Goal: Information Seeking & Learning: Learn about a topic

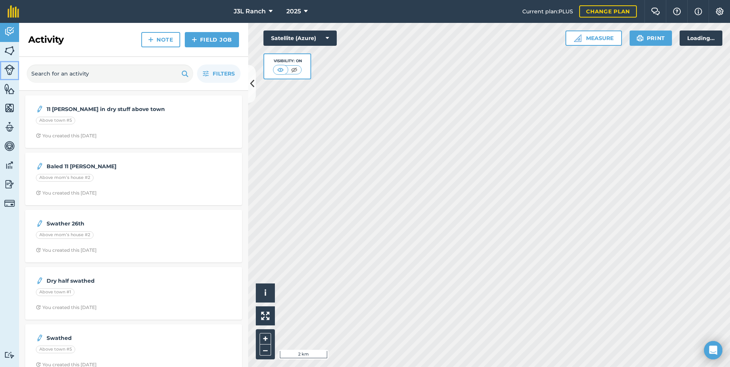
click at [10, 70] on img at bounding box center [9, 70] width 11 height 11
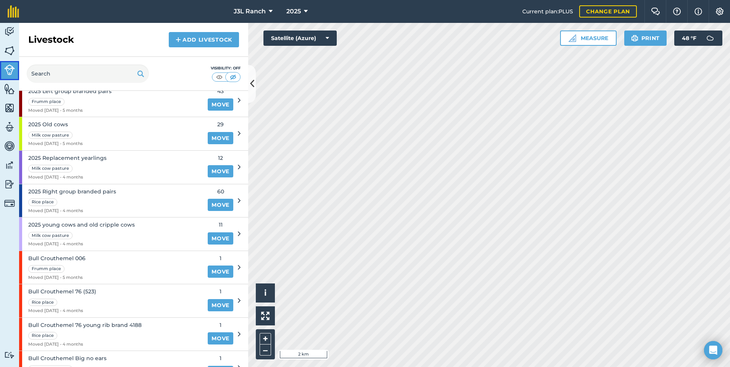
scroll to position [90, 0]
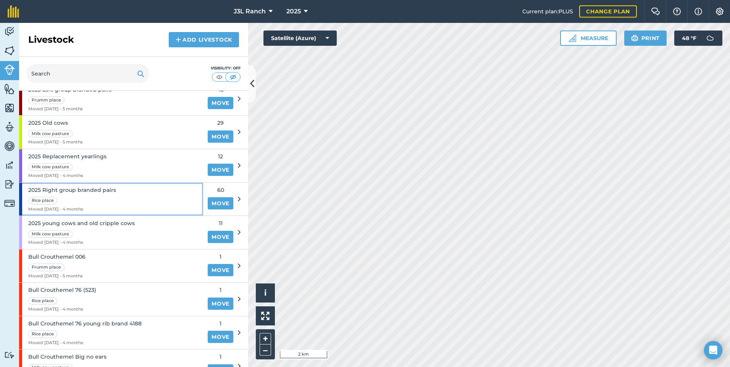
click at [103, 190] on span "2025 Right group branded pairs" at bounding box center [72, 190] width 88 height 8
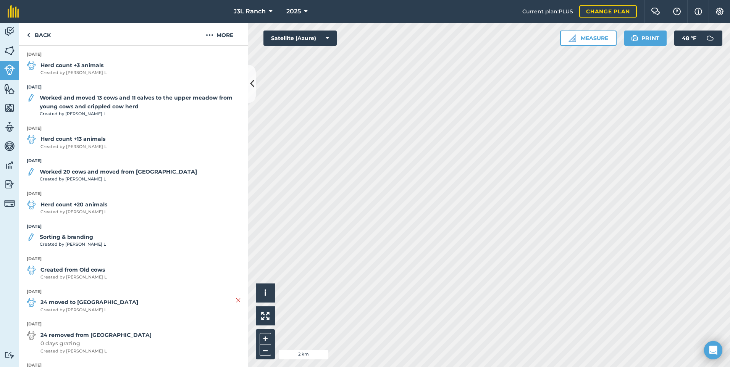
scroll to position [323, 0]
click at [79, 239] on strong "Sorting & branding" at bounding box center [73, 235] width 66 height 8
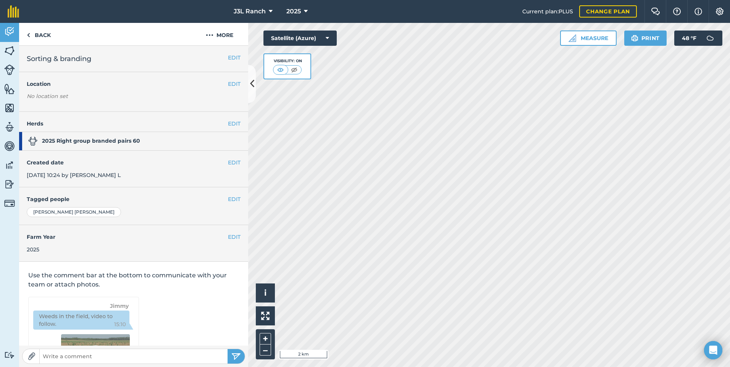
click at [79, 239] on h4 "Farm Year" at bounding box center [134, 237] width 214 height 8
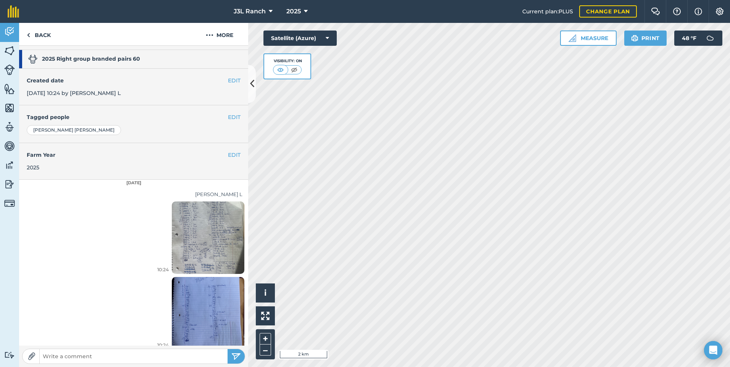
scroll to position [89, 0]
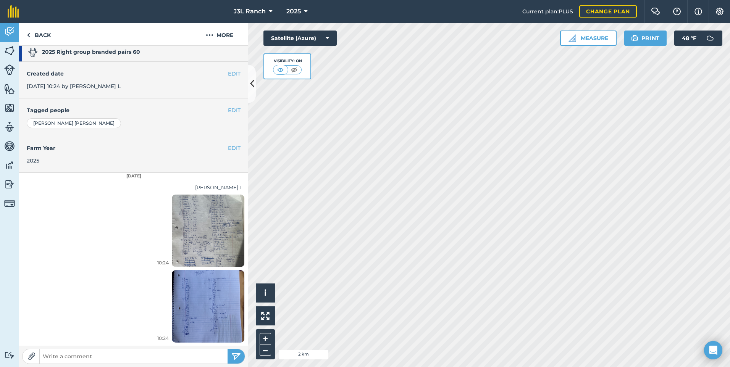
click at [189, 250] on img at bounding box center [208, 230] width 73 height 97
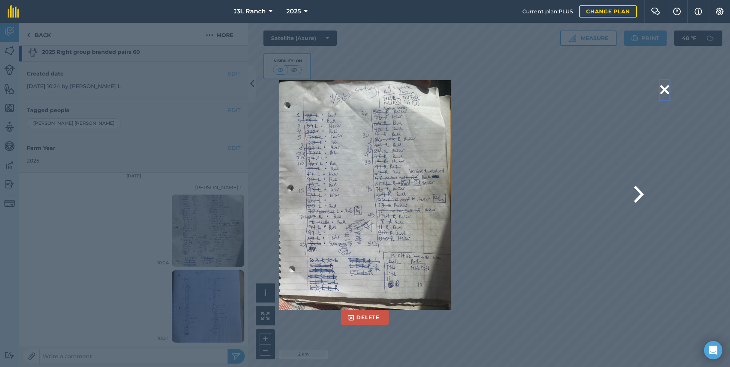
click at [667, 87] on button at bounding box center [664, 89] width 9 height 19
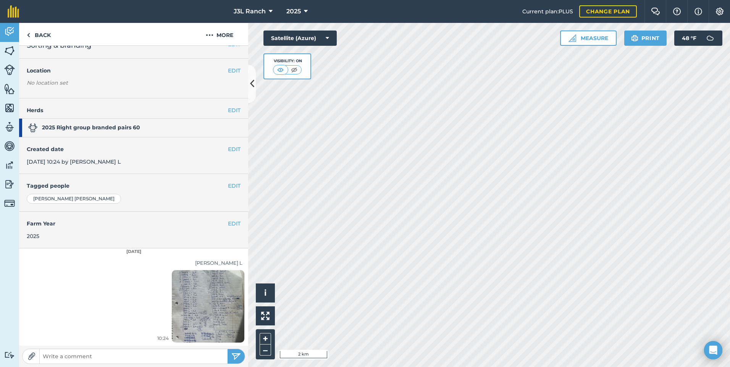
scroll to position [0, 0]
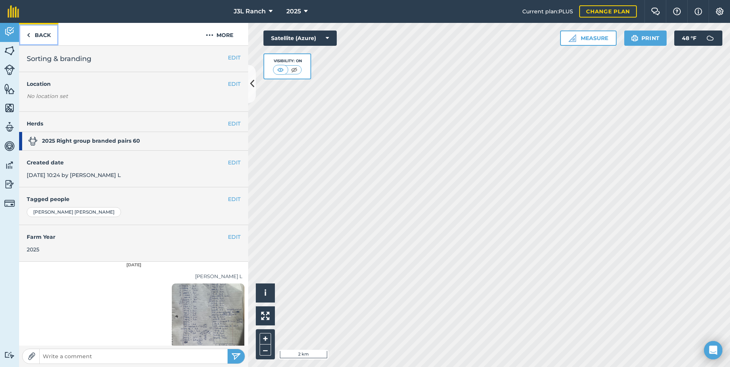
click at [39, 29] on link "Back" at bounding box center [38, 34] width 39 height 23
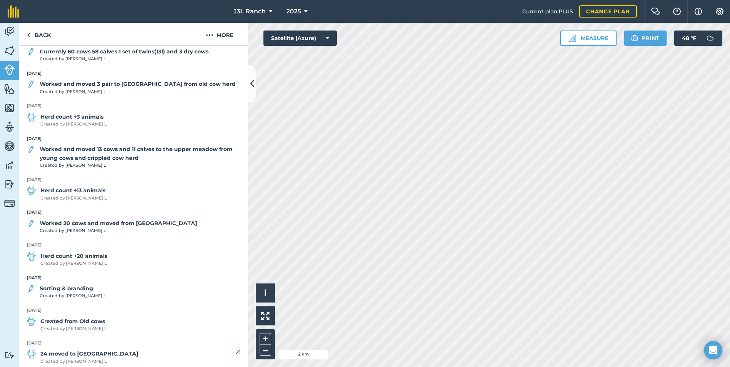
scroll to position [268, 0]
click at [79, 153] on strong "Worked and moved 13 cows and 11 calves to the upper meadow from young cows and …" at bounding box center [140, 155] width 201 height 17
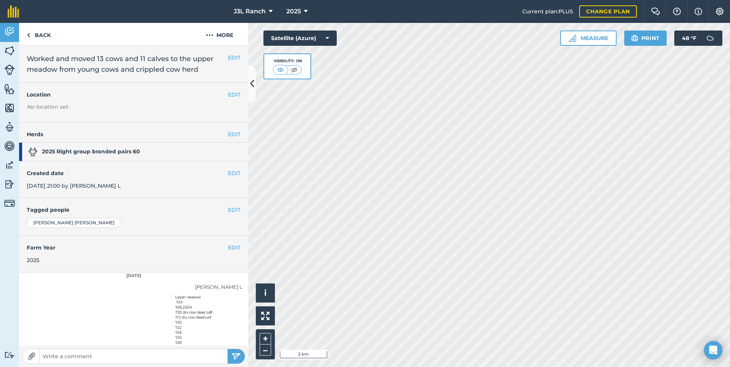
scroll to position [24, 0]
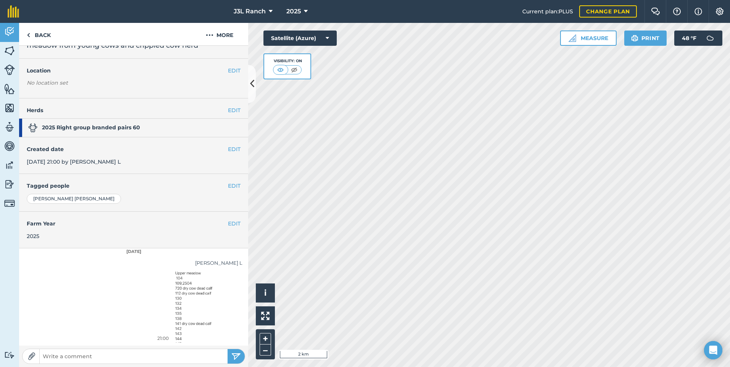
click at [172, 313] on img at bounding box center [208, 306] width 73 height 157
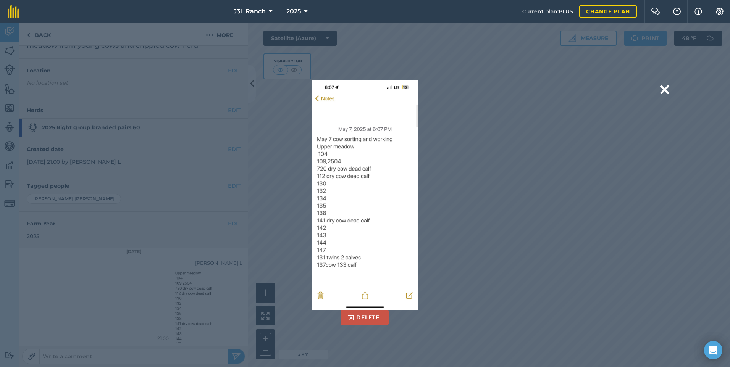
click at [539, 245] on div "Delete Are you sure you would like to delete this image? [GEOGRAPHIC_DATA]" at bounding box center [364, 194] width 507 height 229
click at [515, 156] on div "Delete Are you sure you would like to delete this image? [GEOGRAPHIC_DATA]" at bounding box center [364, 194] width 507 height 229
click at [667, 91] on button at bounding box center [664, 89] width 9 height 19
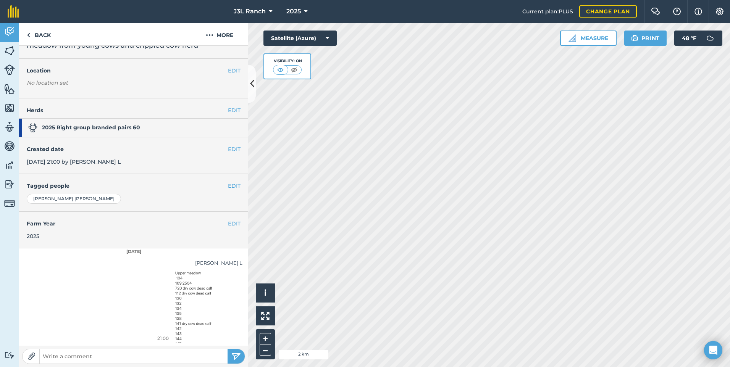
scroll to position [0, 0]
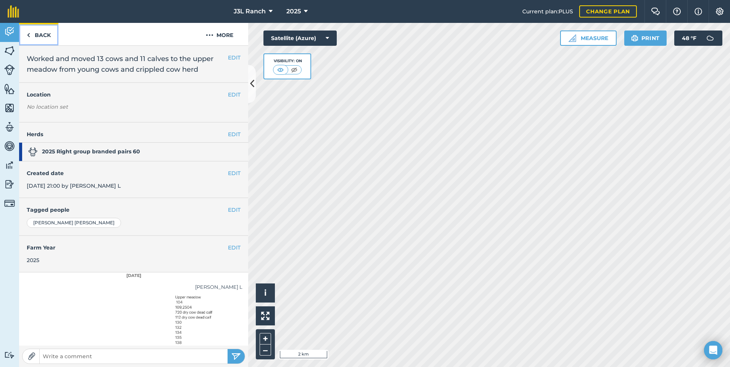
click at [41, 34] on link "Back" at bounding box center [38, 34] width 39 height 23
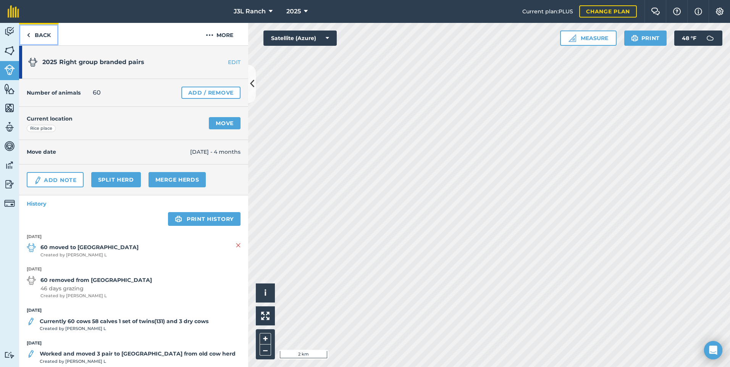
click at [41, 34] on link "Back" at bounding box center [38, 34] width 39 height 23
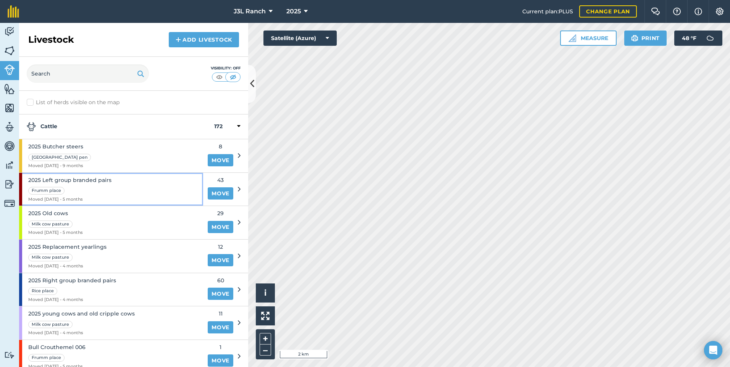
click at [168, 195] on div "2025 Left group branded pairs Frumm place Moved [DATE] - 5 months" at bounding box center [111, 189] width 184 height 33
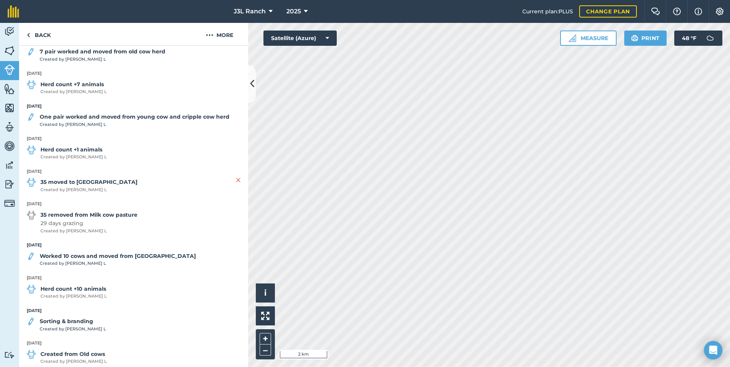
scroll to position [242, 0]
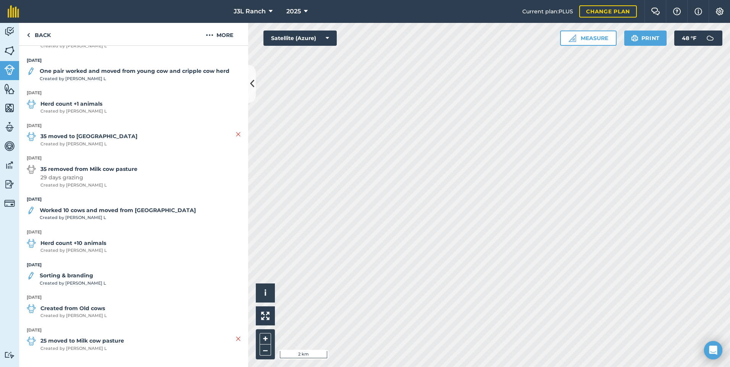
click at [94, 212] on strong "Worked 10 cows and moved from [GEOGRAPHIC_DATA]" at bounding box center [118, 210] width 156 height 8
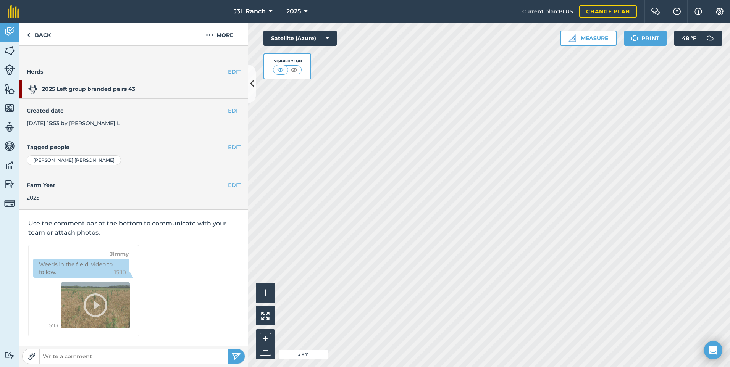
scroll to position [13, 0]
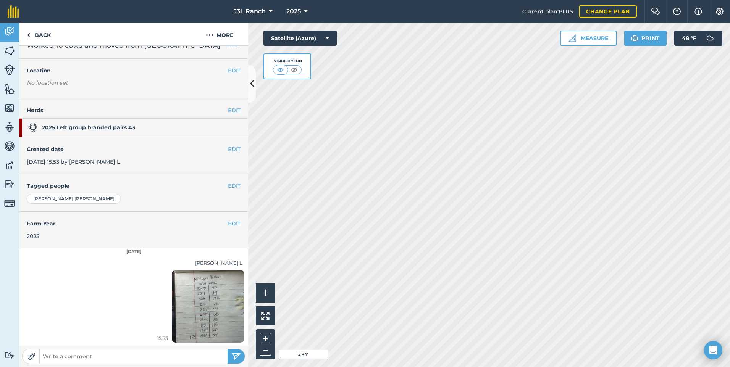
click at [193, 309] on img at bounding box center [208, 306] width 73 height 97
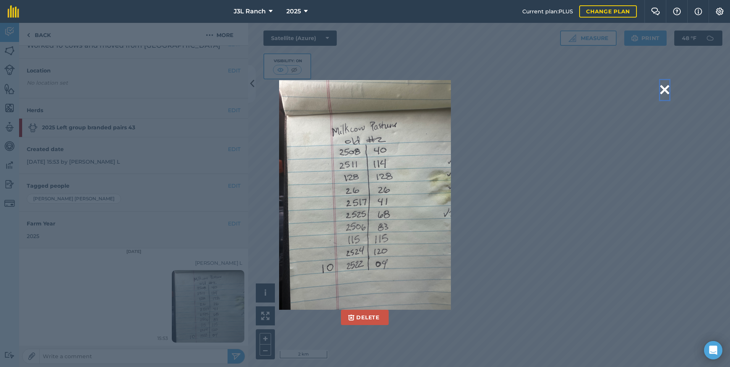
click at [663, 90] on button at bounding box center [664, 89] width 9 height 19
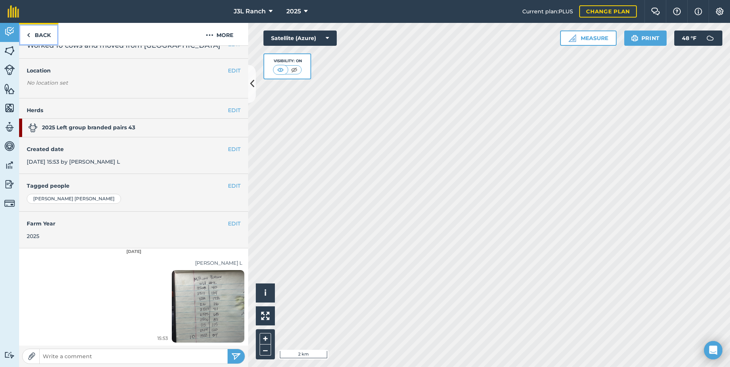
click at [29, 36] on img at bounding box center [28, 35] width 3 height 9
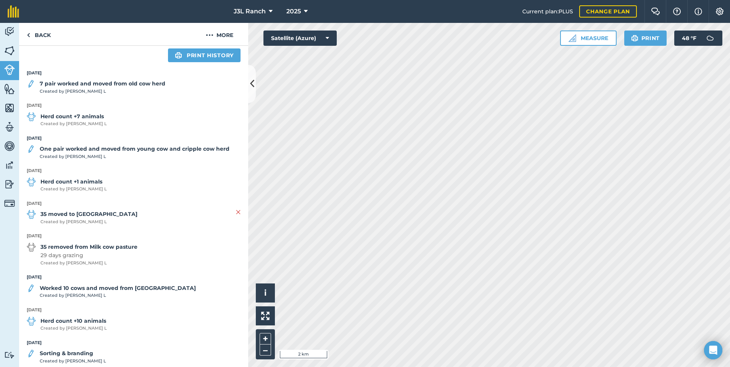
scroll to position [159, 0]
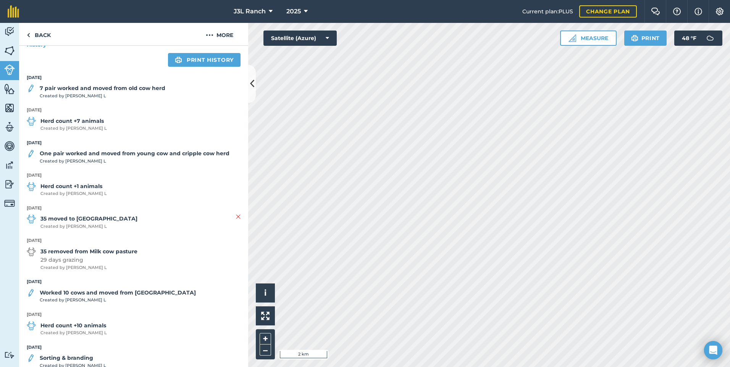
click at [103, 153] on strong "One pair worked and moved from young cow and cripple cow herd" at bounding box center [135, 153] width 190 height 8
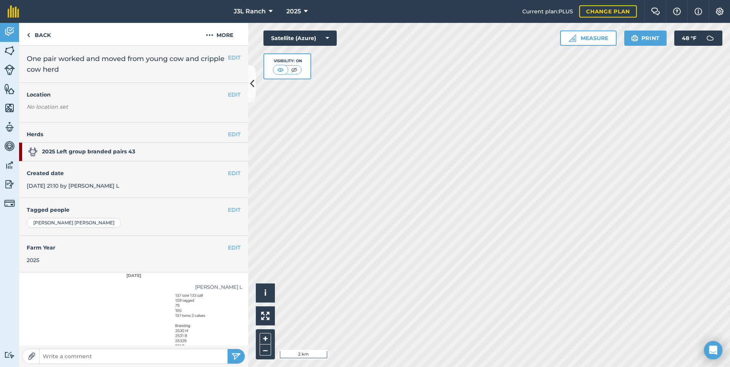
scroll to position [24, 0]
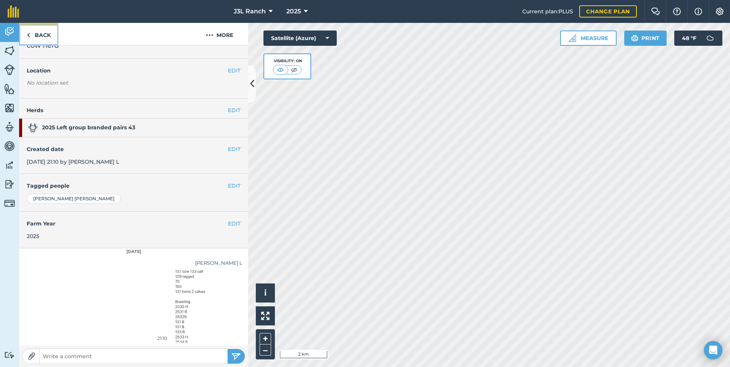
click at [40, 34] on link "Back" at bounding box center [38, 34] width 39 height 23
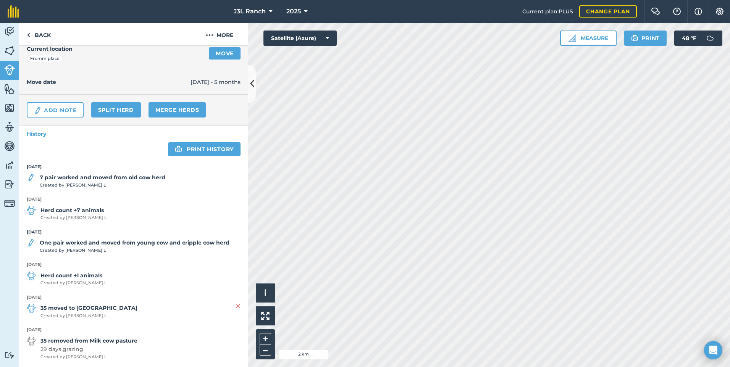
scroll to position [70, 0]
click at [111, 242] on strong "One pair worked and moved from young cow and cripple cow herd" at bounding box center [135, 242] width 190 height 8
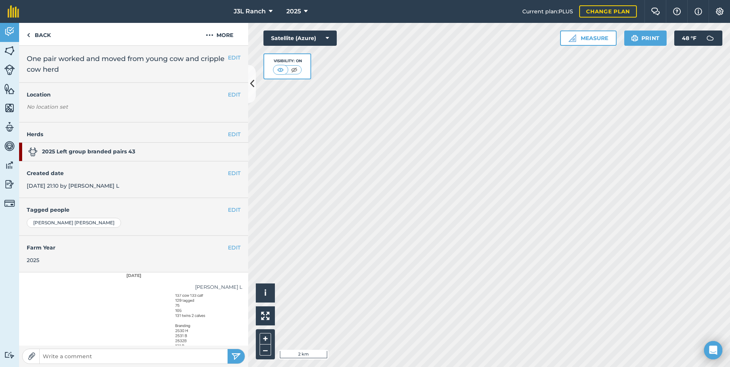
scroll to position [24, 0]
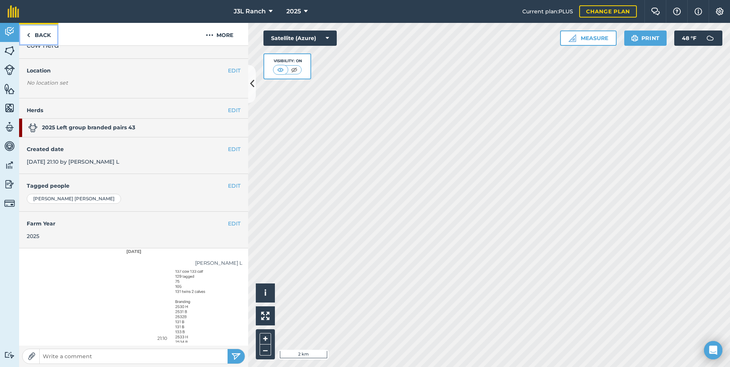
click at [39, 33] on link "Back" at bounding box center [38, 34] width 39 height 23
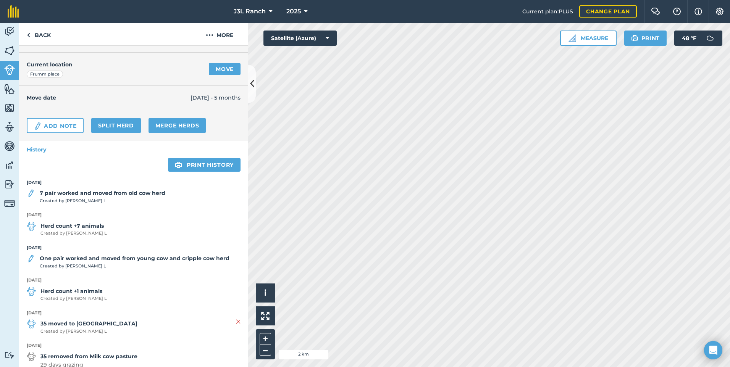
scroll to position [55, 0]
click at [132, 192] on strong "7 pair worked and moved from old cow herd" at bounding box center [103, 193] width 126 height 8
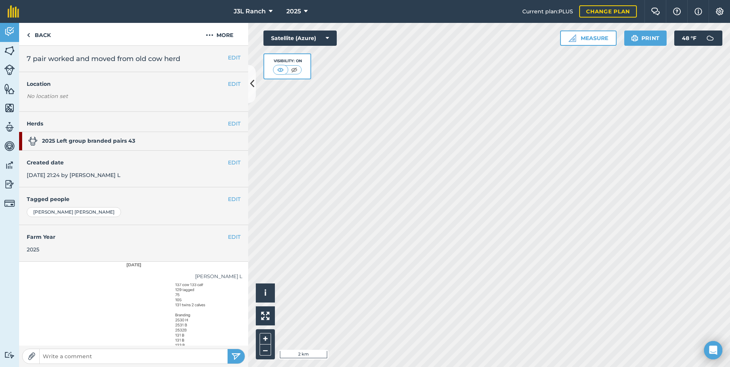
scroll to position [13, 0]
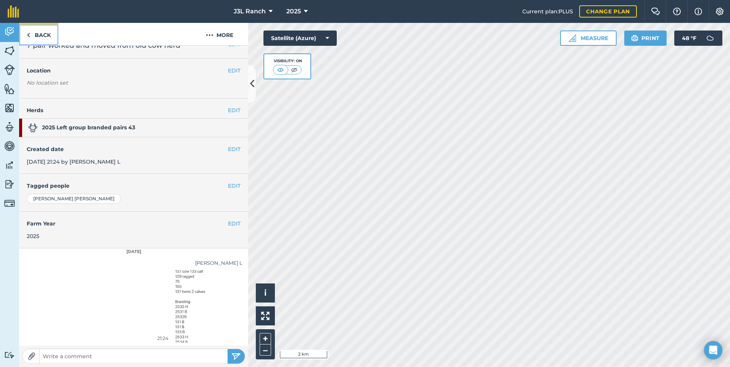
click at [37, 28] on link "Back" at bounding box center [38, 34] width 39 height 23
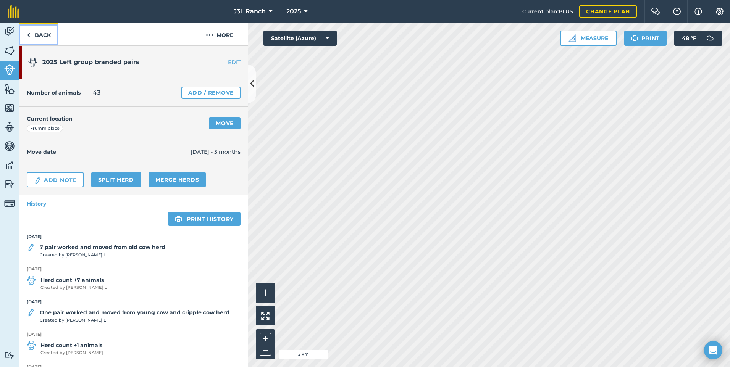
click at [34, 35] on link "Back" at bounding box center [38, 34] width 39 height 23
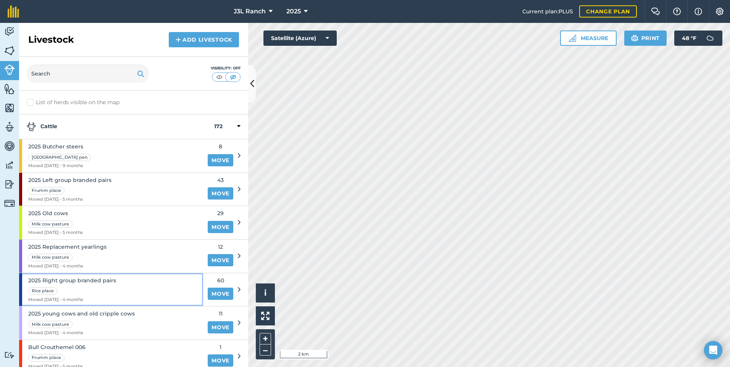
click at [107, 282] on span "2025 Right group branded pairs" at bounding box center [72, 280] width 88 height 8
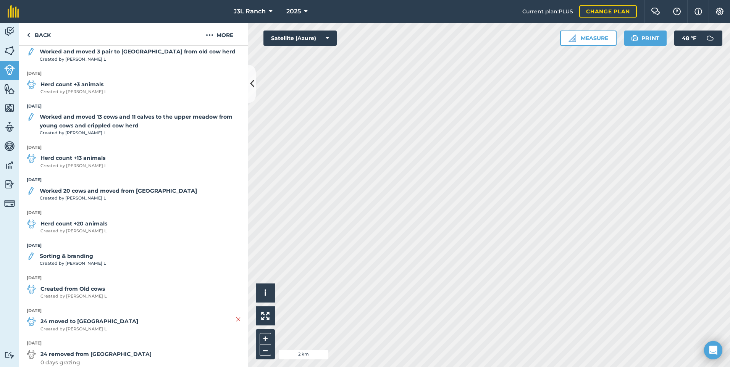
scroll to position [301, 0]
click at [85, 191] on strong "Worked 20 cows and moved from [GEOGRAPHIC_DATA]" at bounding box center [118, 192] width 157 height 8
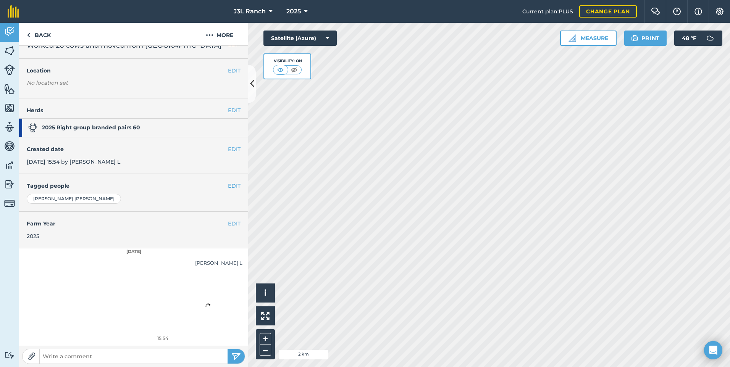
scroll to position [13, 0]
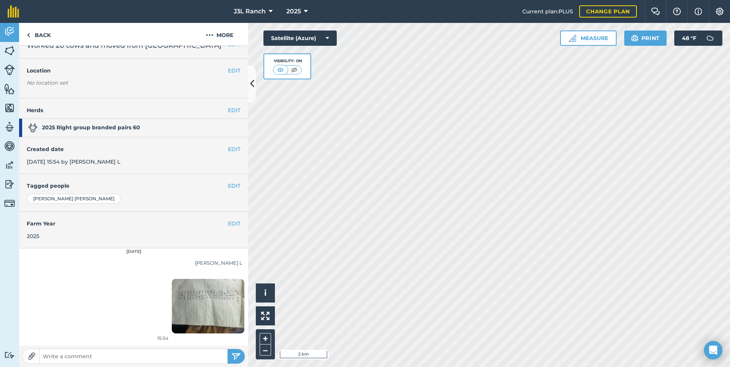
click at [192, 295] on img at bounding box center [208, 306] width 73 height 55
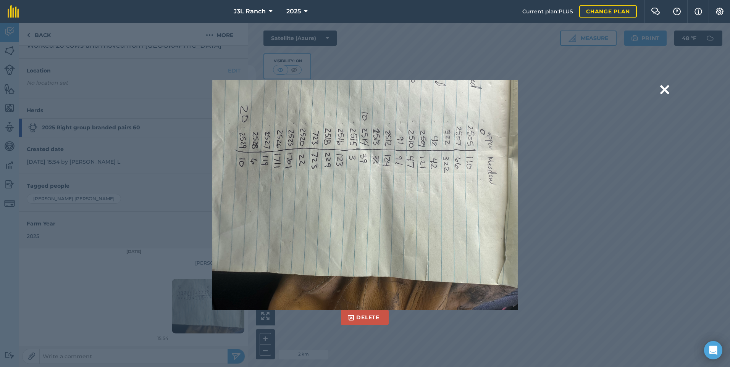
click at [580, 233] on div "Delete Are you sure you would like to delete this image? [GEOGRAPHIC_DATA]" at bounding box center [364, 194] width 507 height 229
click at [662, 88] on button at bounding box center [664, 89] width 9 height 19
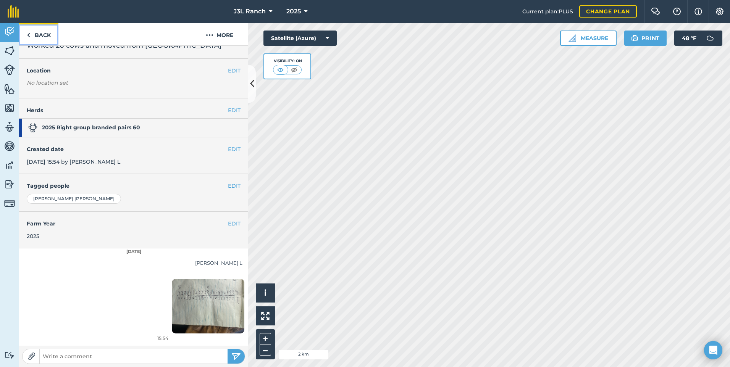
click at [43, 34] on link "Back" at bounding box center [38, 34] width 39 height 23
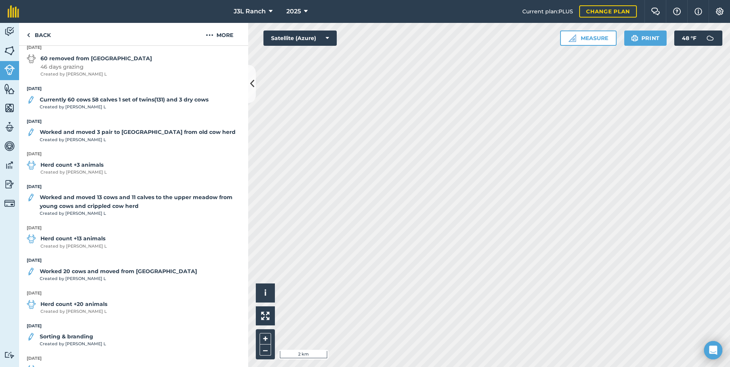
scroll to position [222, 0]
click at [117, 202] on strong "Worked and moved 13 cows and 11 calves to the upper meadow from young cows and …" at bounding box center [140, 201] width 201 height 17
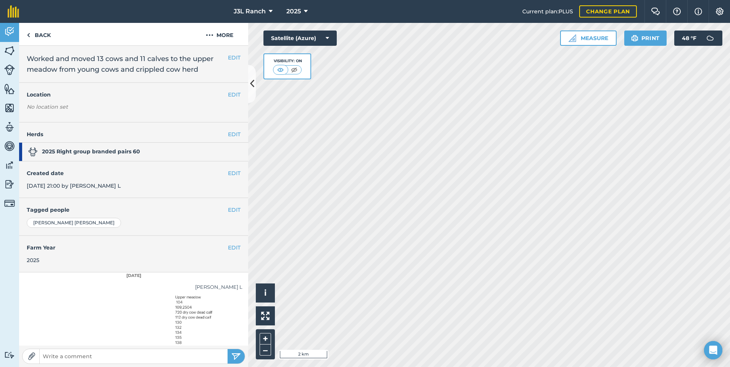
scroll to position [24, 0]
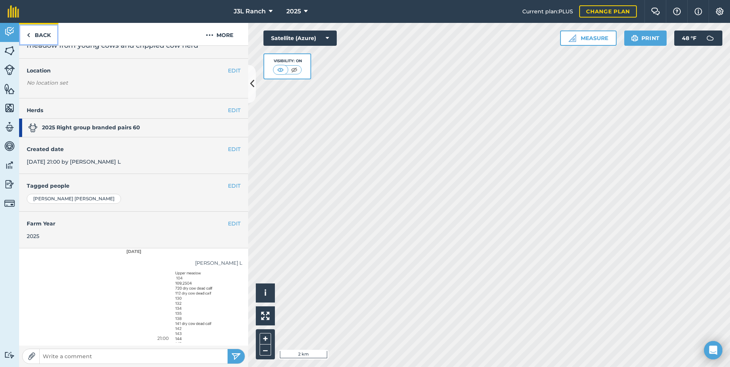
click at [42, 29] on link "Back" at bounding box center [38, 34] width 39 height 23
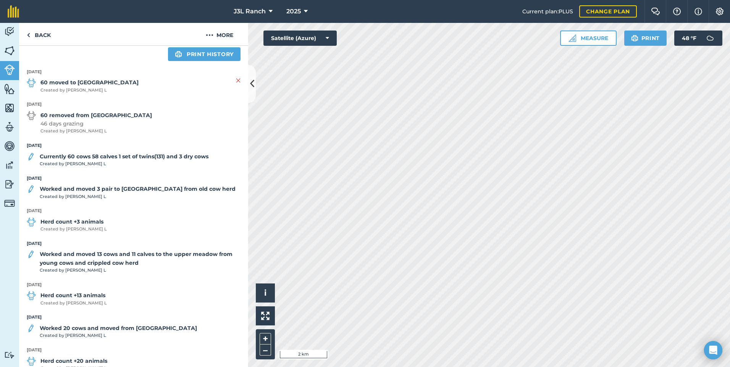
scroll to position [167, 0]
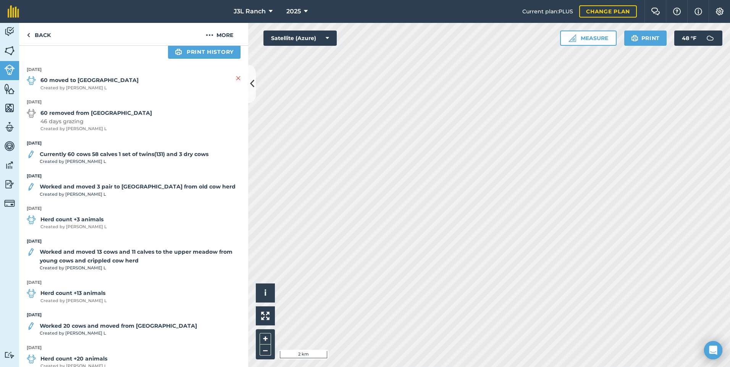
click at [100, 186] on strong "Worked and moved 3 pair to [GEOGRAPHIC_DATA] from old cow herd" at bounding box center [138, 186] width 196 height 8
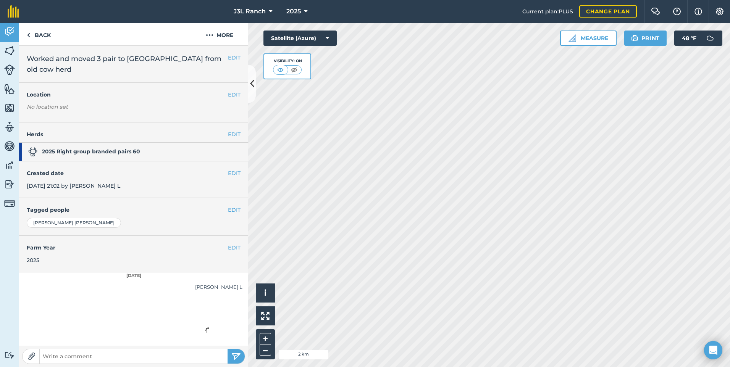
scroll to position [24, 0]
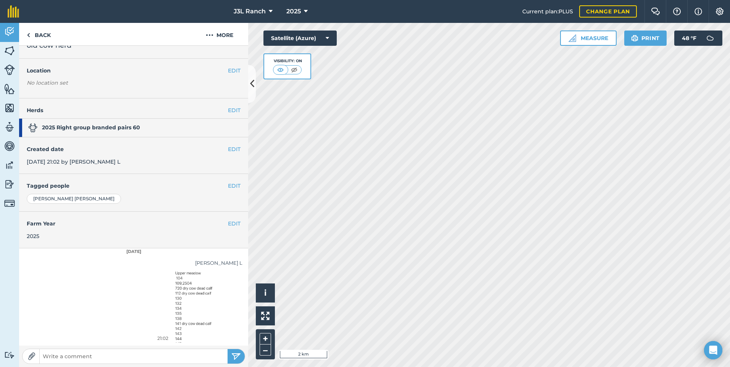
click at [195, 309] on img at bounding box center [208, 306] width 73 height 157
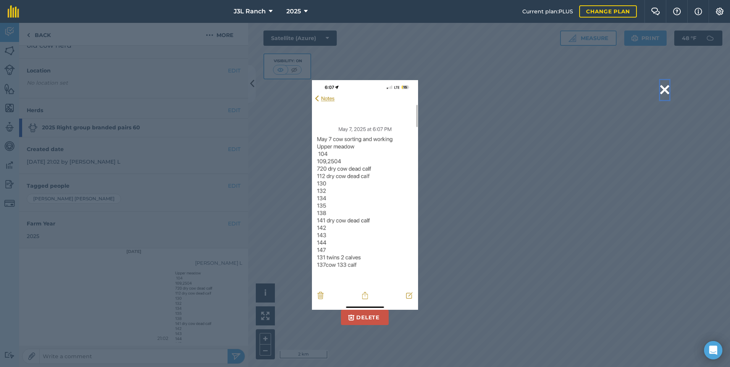
click at [661, 94] on button at bounding box center [664, 89] width 9 height 19
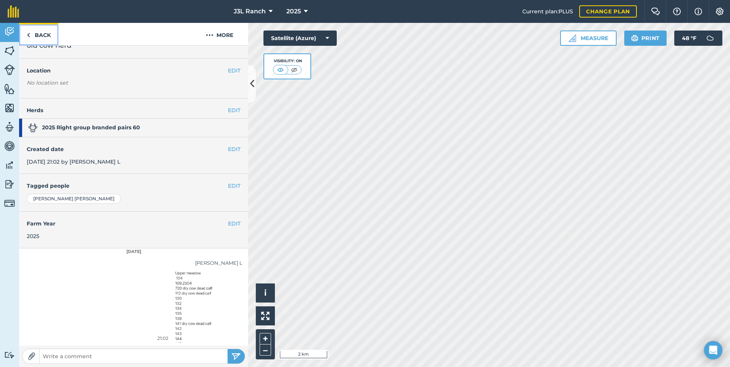
click at [32, 33] on link "Back" at bounding box center [38, 34] width 39 height 23
